Goal: Check status: Check status

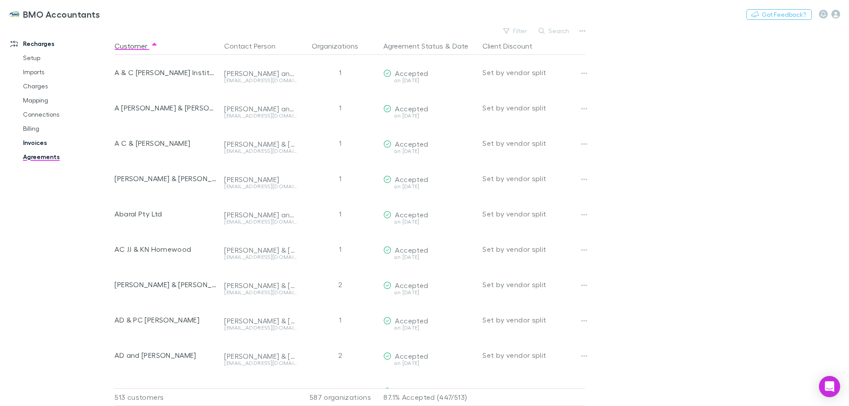
click at [33, 143] on link "Invoices" at bounding box center [66, 143] width 105 height 14
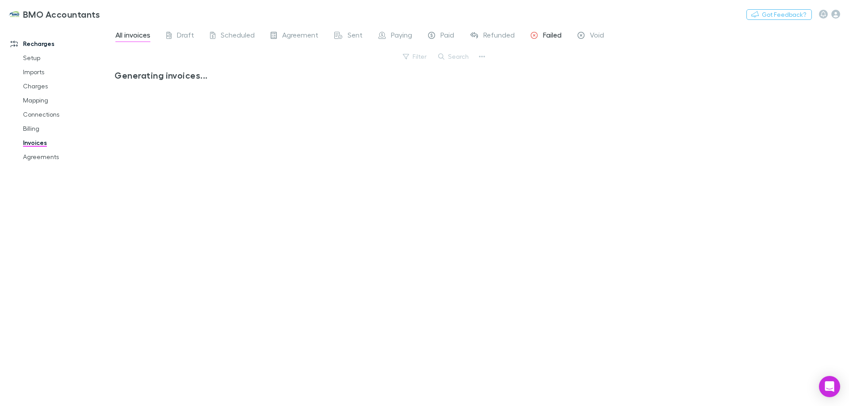
click at [545, 34] on span "Failed" at bounding box center [552, 36] width 19 height 11
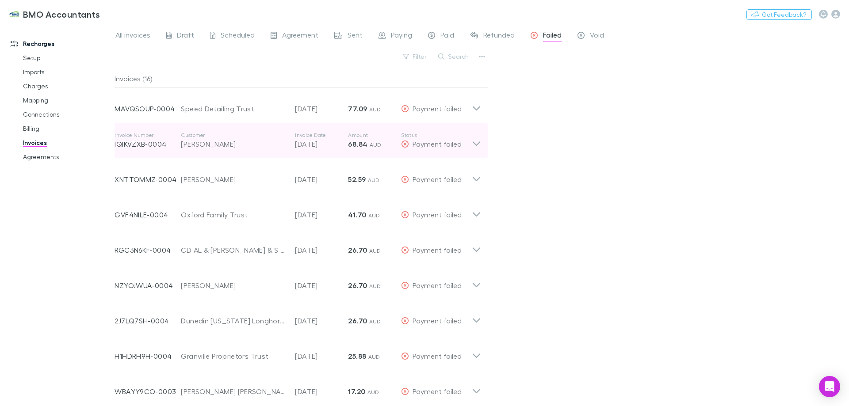
click at [476, 142] on icon at bounding box center [476, 141] width 9 height 18
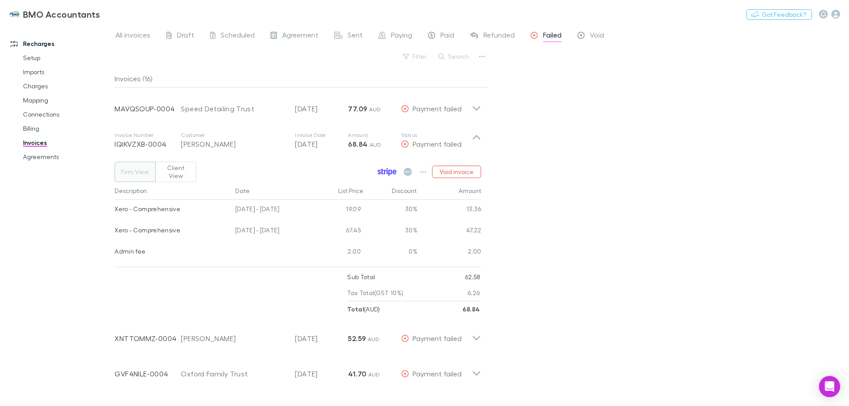
click at [383, 169] on icon at bounding box center [383, 172] width 2 height 6
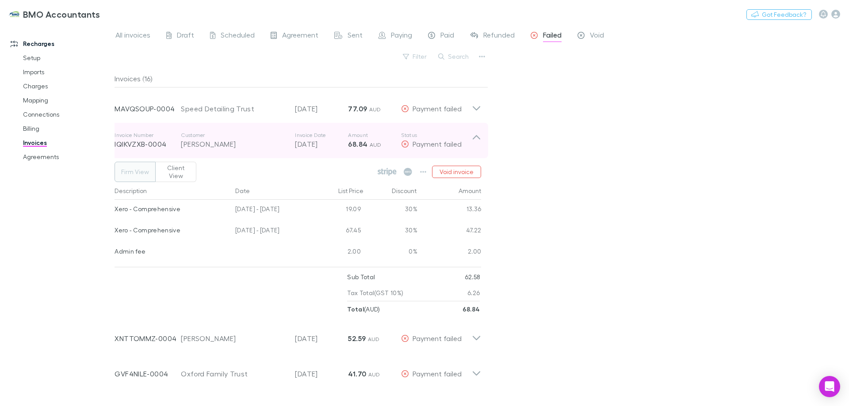
click at [478, 137] on icon at bounding box center [476, 141] width 9 height 18
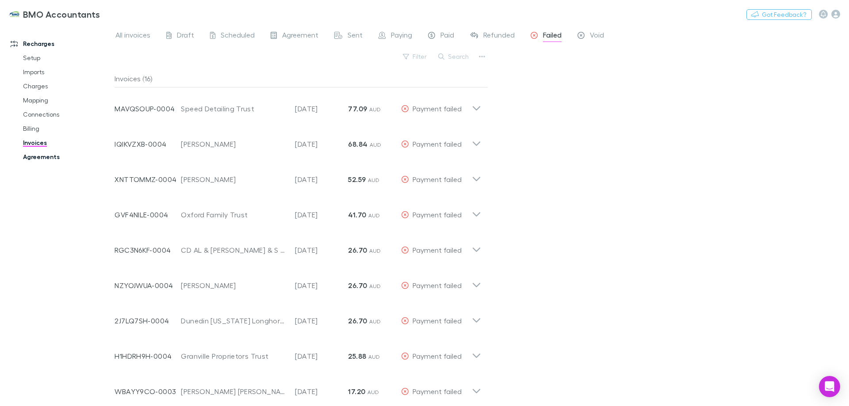
click at [50, 155] on link "Agreements" at bounding box center [66, 157] width 105 height 14
